Goal: Find contact information: Find contact information

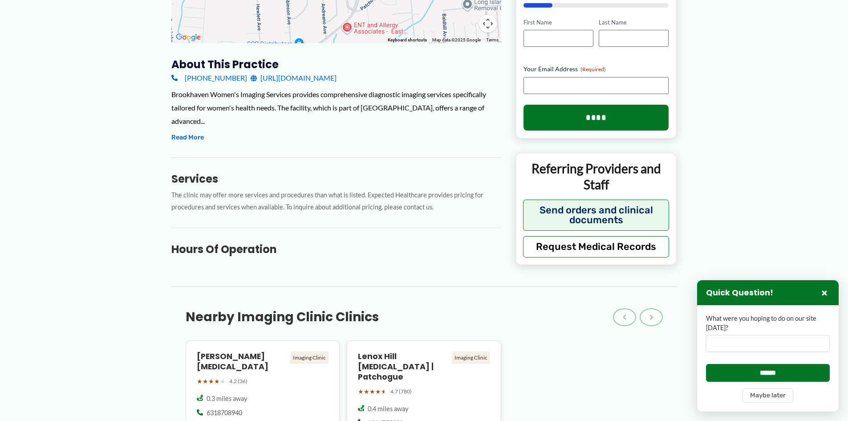
scroll to position [267, 0]
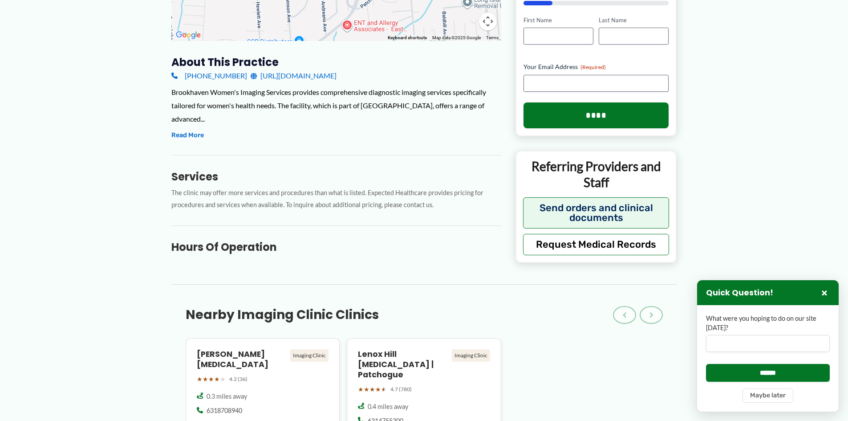
click at [250, 248] on h3 "Hours of Operation" at bounding box center [336, 247] width 330 height 14
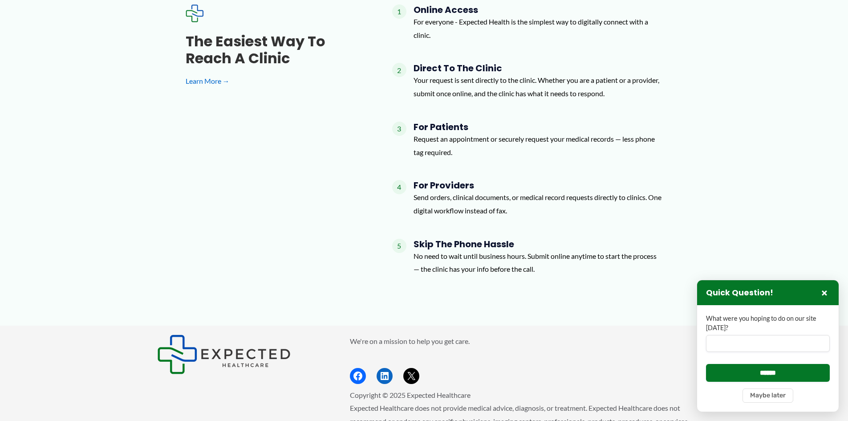
scroll to position [757, 0]
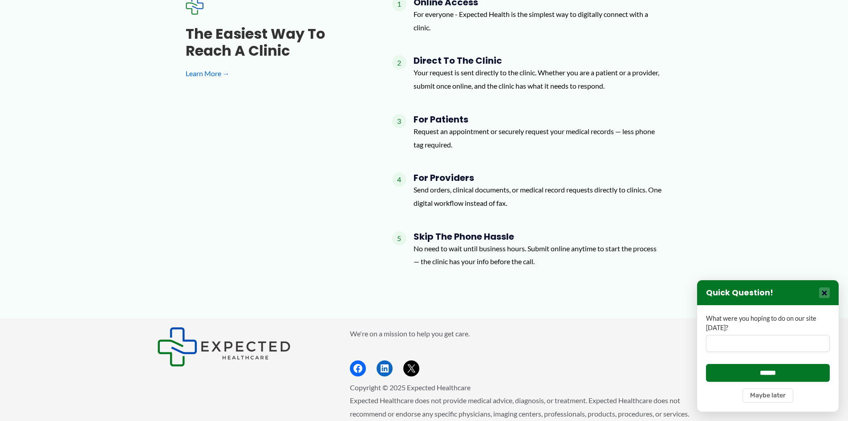
click at [827, 292] on button "×" at bounding box center [824, 292] width 11 height 11
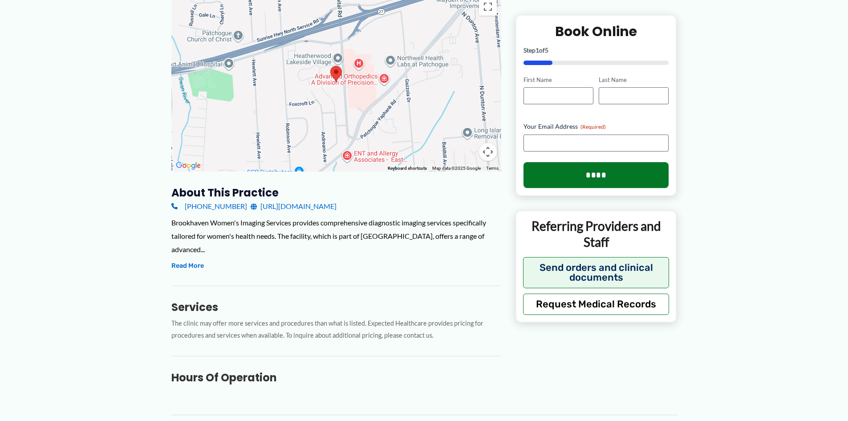
scroll to position [119, 0]
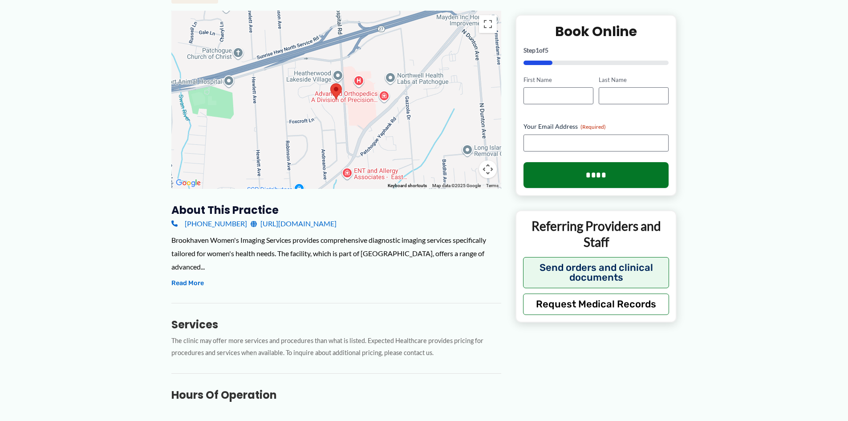
click at [282, 221] on link "[URL][DOMAIN_NAME]" at bounding box center [294, 223] width 86 height 13
